Goal: Task Accomplishment & Management: Complete application form

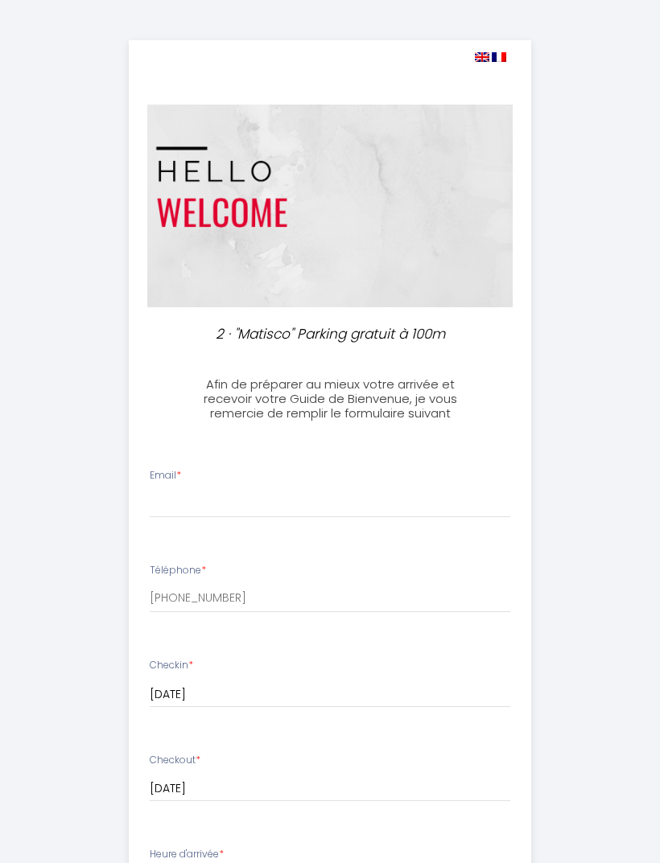
select select
click at [245, 489] on input "Email *" at bounding box center [330, 503] width 360 height 29
type input "loes"
type input "[EMAIL_ADDRESS][DOMAIN_NAME]"
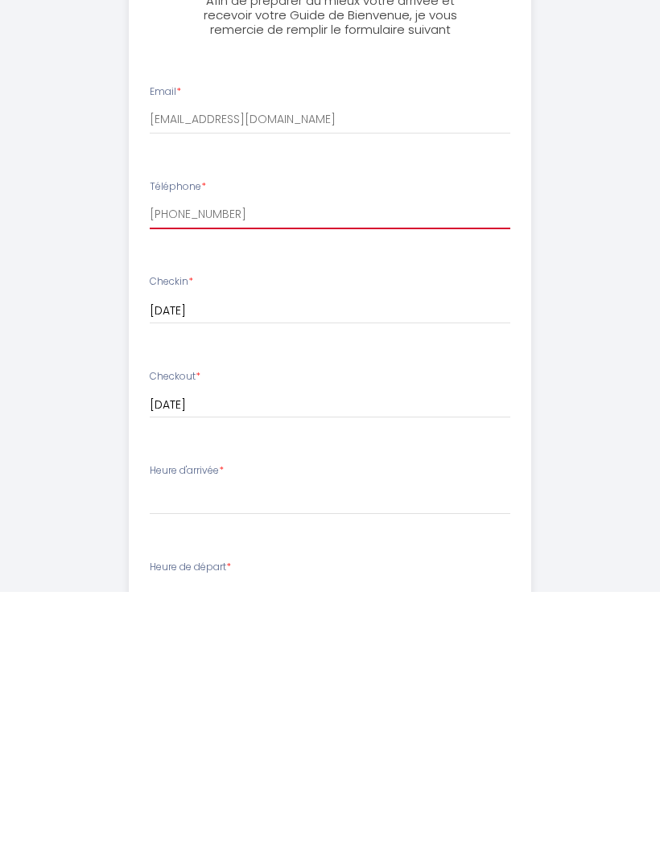
scroll to position [129, 0]
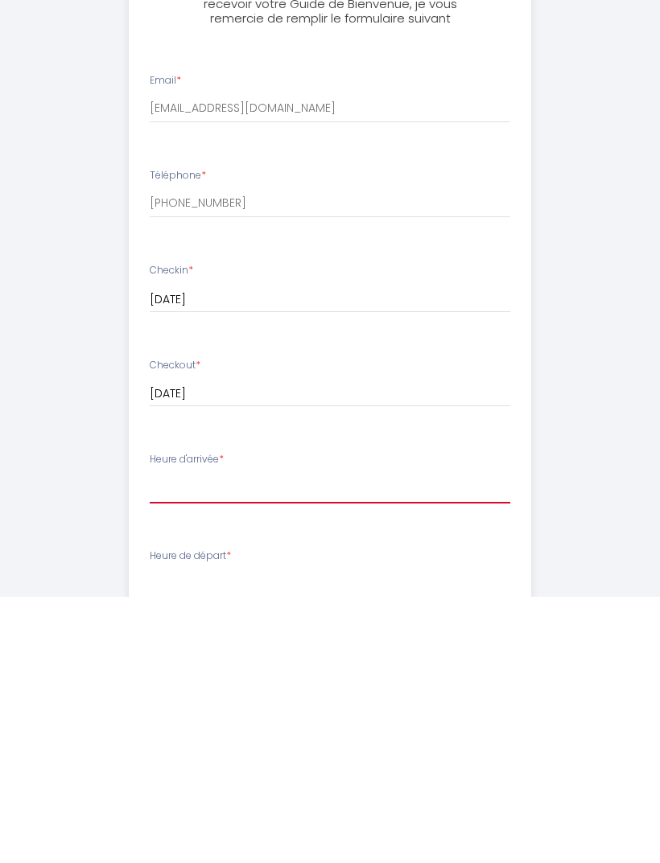
click at [165, 739] on select "14:00 14:30 15:00 15:30 16:00 16:30 17:00 17:30 18:00 18:30 19:00 19:30 20:00 2…" at bounding box center [330, 754] width 360 height 31
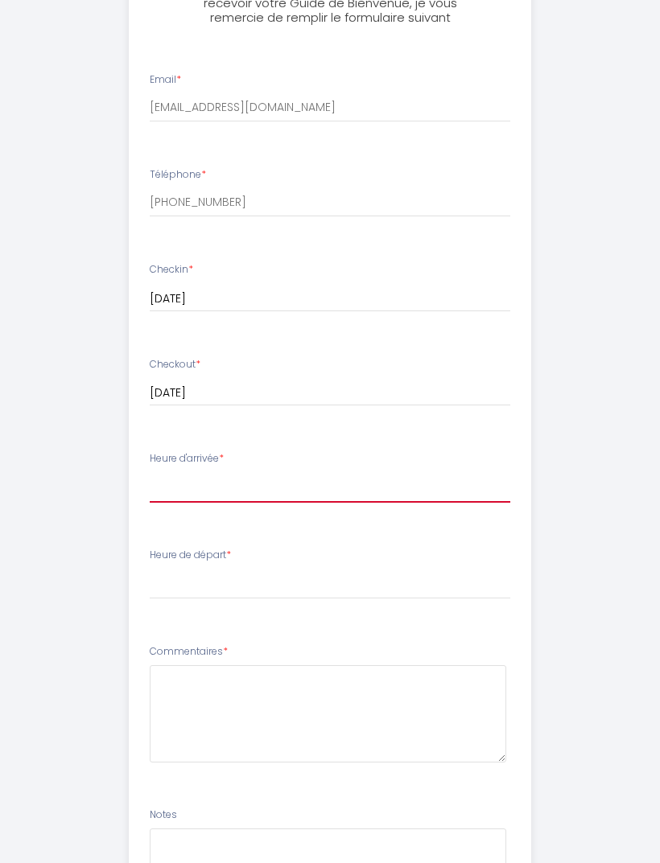
select select "16:00"
click at [210, 554] on label "Heure de départ *" at bounding box center [190, 555] width 81 height 15
click at [226, 569] on select "00:00 00:30 01:00 01:30 02:00 02:30 03:00 03:30 04:00 04:30 05:00 05:30 06:00 0…" at bounding box center [330, 584] width 360 height 31
select select "10:00"
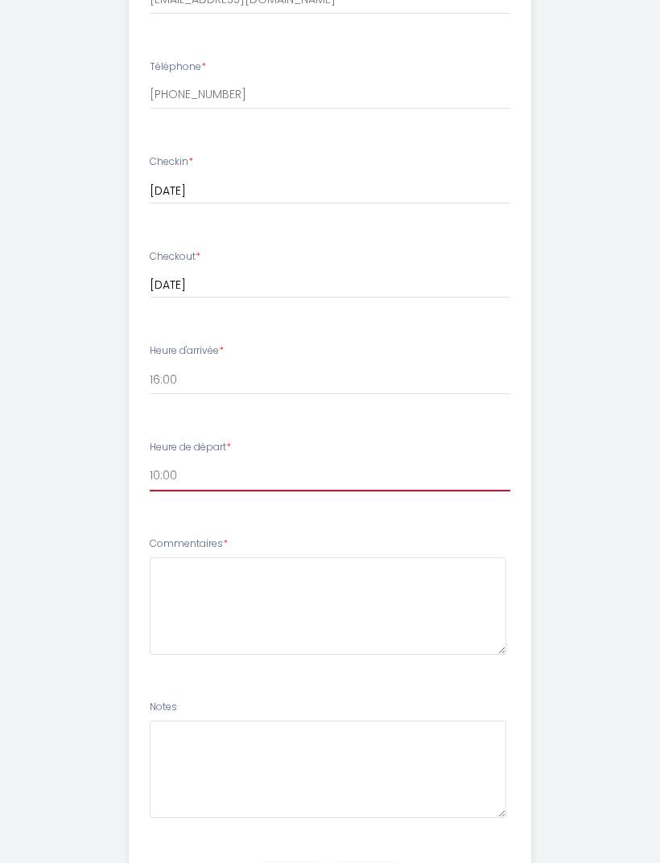
scroll to position [537, 0]
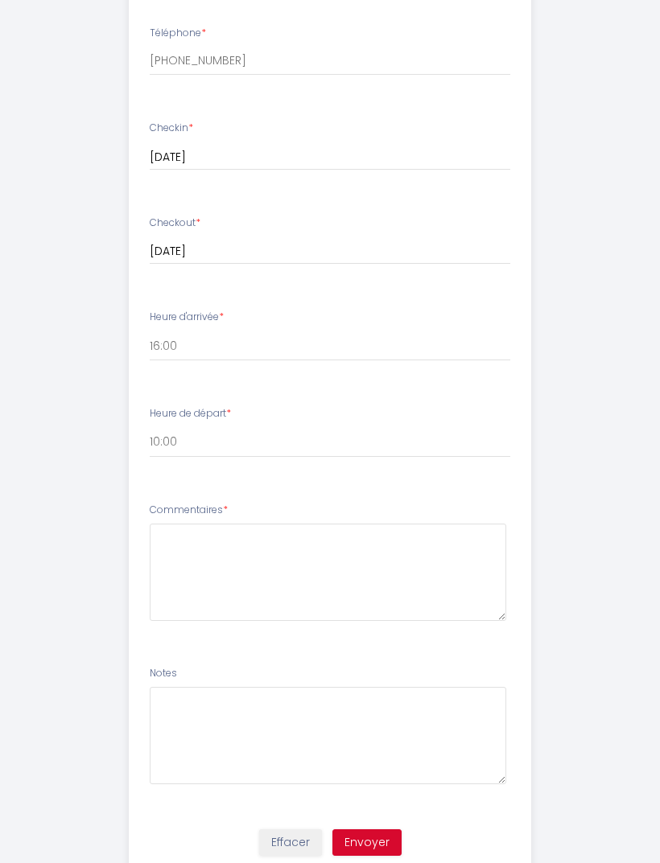
click at [375, 835] on button "Envoyer" at bounding box center [366, 842] width 69 height 27
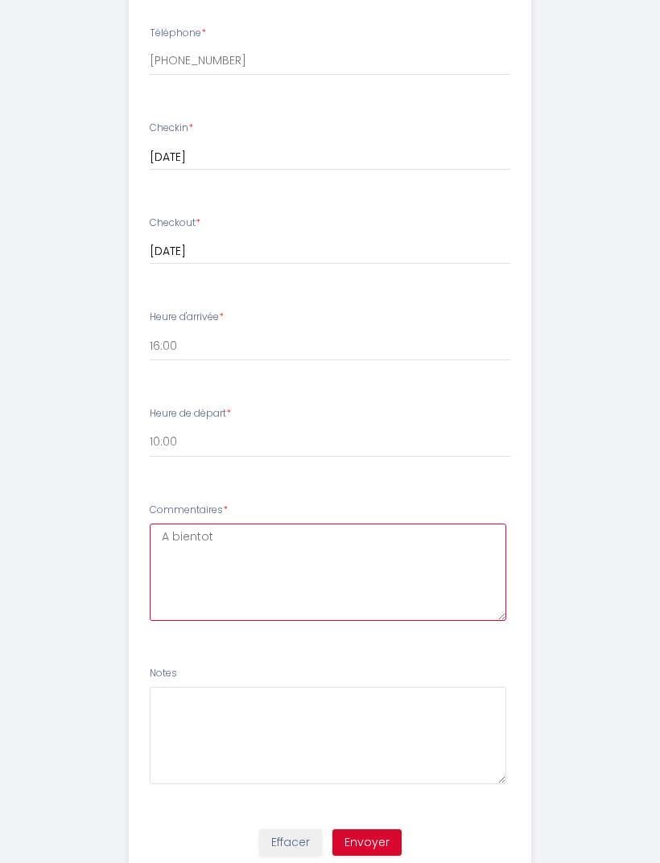
type textarea "A bientot!"
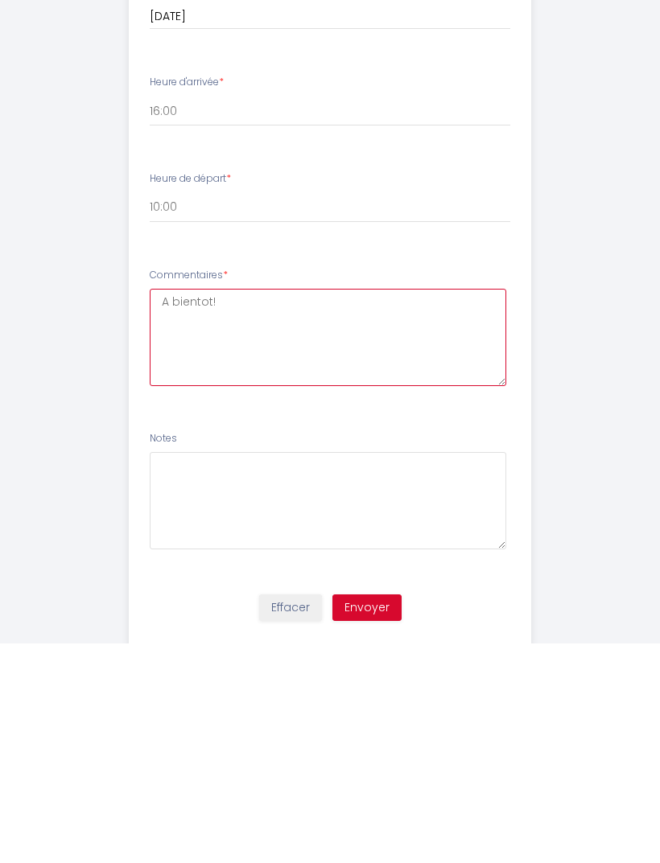
scroll to position [553, 0]
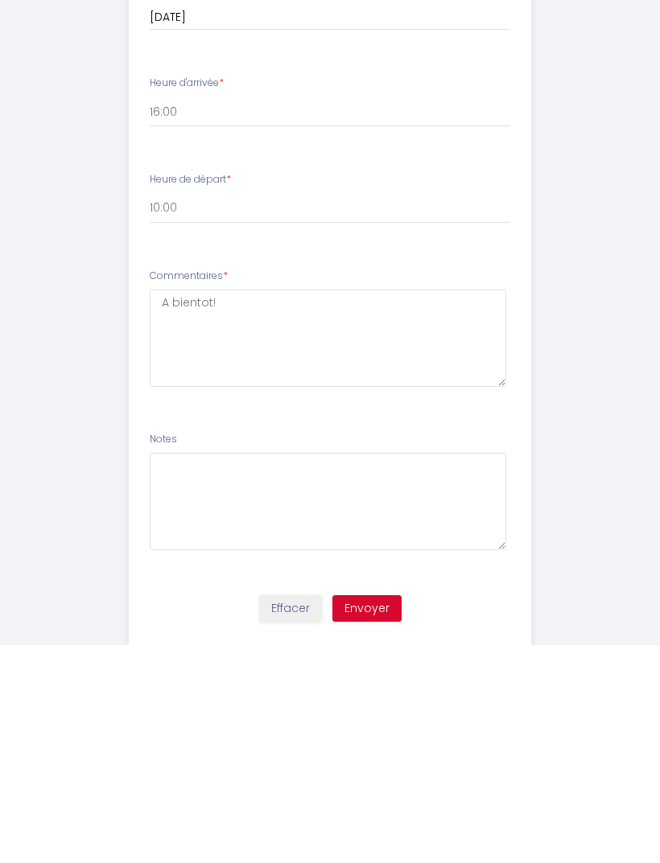
click at [372, 814] on button "Envoyer" at bounding box center [366, 827] width 69 height 27
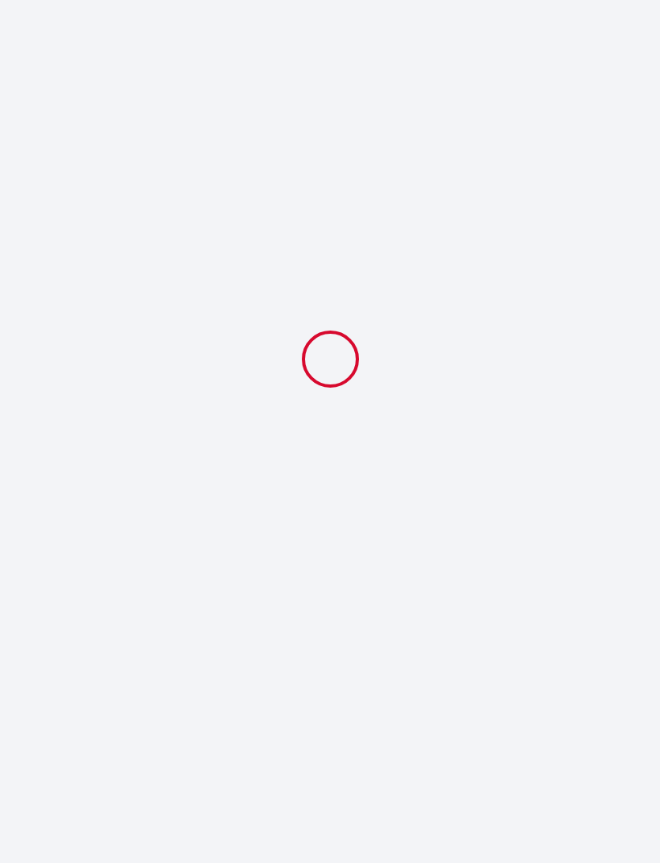
select select "16:00"
select select "10:00"
